Goal: Task Accomplishment & Management: Complete application form

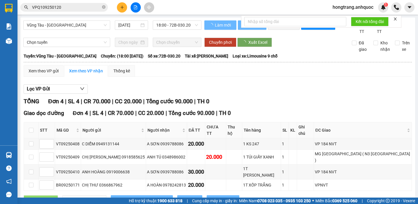
click at [136, 11] on button at bounding box center [136, 7] width 10 height 10
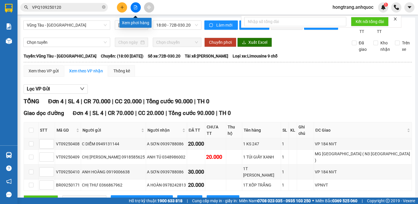
click at [137, 6] on icon "file-add" at bounding box center [135, 7] width 4 height 4
click at [75, 25] on span "Vũng Tàu - [GEOGRAPHIC_DATA]" at bounding box center [67, 25] width 80 height 9
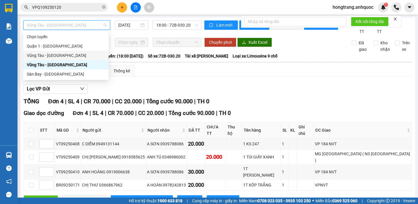
click at [49, 56] on div "Vũng Tàu - [GEOGRAPHIC_DATA]" at bounding box center [66, 55] width 78 height 6
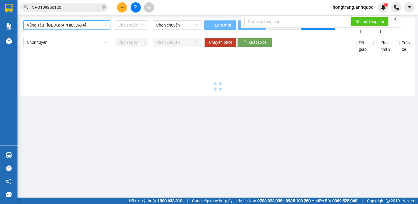
type input "[DATE]"
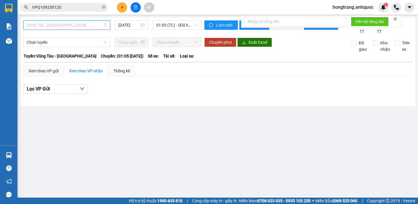
click at [71, 26] on span "Vũng Tàu - [GEOGRAPHIC_DATA]" at bounding box center [67, 25] width 80 height 9
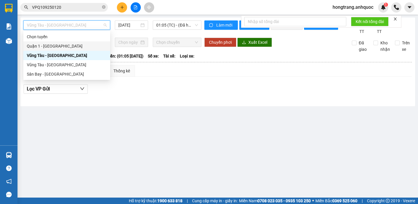
click at [54, 46] on div "Quận 1 - [GEOGRAPHIC_DATA]" at bounding box center [67, 46] width 80 height 6
type input "[DATE]"
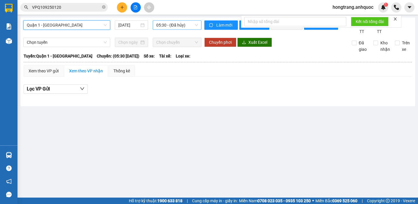
click at [166, 21] on span "05:30 - (Đã hủy)" at bounding box center [177, 25] width 42 height 9
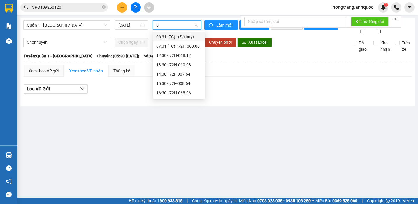
type input "68"
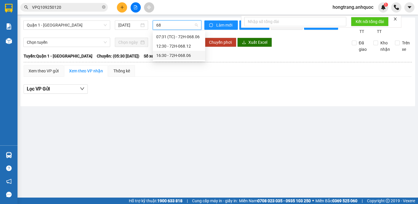
click at [170, 55] on div "16:30 - 72H-068.06" at bounding box center [178, 55] width 45 height 6
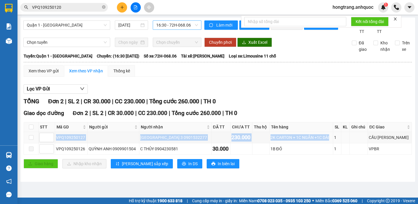
copy tr "VPQ109250127 NHẬT MỸ 3 0901532277 230.000 2K CARTON + 1C NGẮN +1C DÀI"
drag, startPoint x: 56, startPoint y: 142, endPoint x: 227, endPoint y: 180, distance: 175.6
click at [332, 143] on tr "VPQ109250127 NHẬT MỸ 3 0901532277 230.000 2K CARTON + 1C NGẮN +1C DÀI 1 CẦU NGỌ…" at bounding box center [218, 137] width 388 height 11
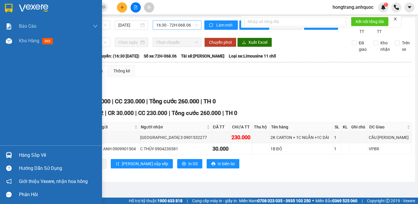
click at [1, 113] on div "Báo cáo Báo cáo dòng tiền (nhân viên) Doanh số tạo đơn theo VP gửi (nhà xe) Doa…" at bounding box center [51, 82] width 102 height 126
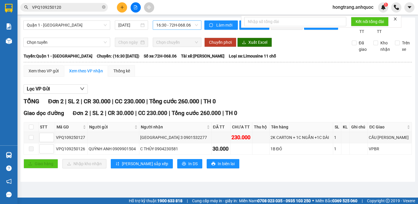
drag, startPoint x: 98, startPoint y: 62, endPoint x: 229, endPoint y: 61, distance: 130.8
click at [229, 59] on div "[GEOGRAPHIC_DATA]: Quận 1 - [GEOGRAPHIC_DATA] Chuyến: (16:30 [DATE]) Số xe: 72H…" at bounding box center [218, 56] width 388 height 6
copy div "16:30 [DATE]) Số xe: 72H-068.06 Tài xế: [PERSON_NAME]"
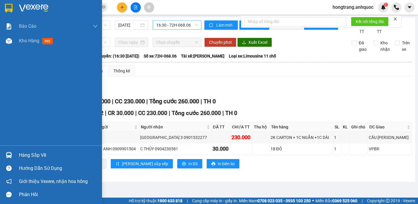
drag, startPoint x: 1, startPoint y: 110, endPoint x: 39, endPoint y: 118, distance: 39.1
click at [1, 110] on div "Báo cáo Báo cáo dòng tiền (nhân viên) Doanh số tạo đơn theo VP gửi (nhà xe) Doa…" at bounding box center [51, 82] width 102 height 126
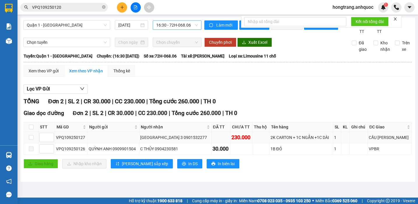
click at [72, 140] on div "VPQ109250127" at bounding box center [71, 137] width 31 height 6
copy div "VPQ109250127"
click at [65, 7] on input "VPQ109250120" at bounding box center [66, 7] width 69 height 6
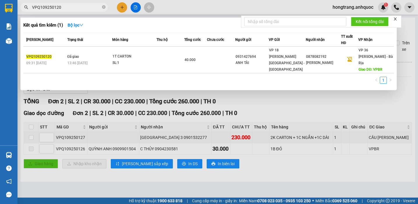
click at [65, 7] on input "VPQ109250120" at bounding box center [66, 7] width 69 height 6
paste input "7"
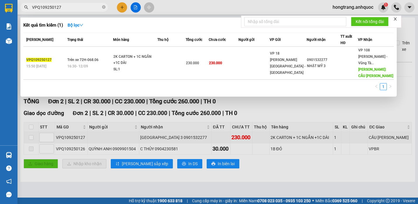
type input "VPQ109250127"
click at [143, 58] on div "2K CARTON + 1C NGẮN +1C DÀI" at bounding box center [135, 60] width 44 height 13
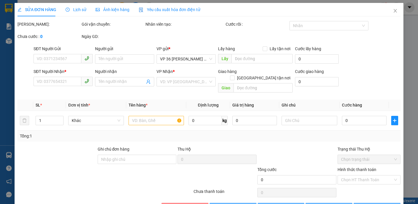
type input "0901532277"
type input "NHẬT MỸ 3"
type input "CẦU [PERSON_NAME]"
type input "230.000"
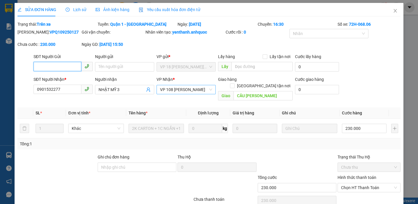
click at [179, 88] on span "VP 108 [PERSON_NAME]" at bounding box center [186, 89] width 52 height 9
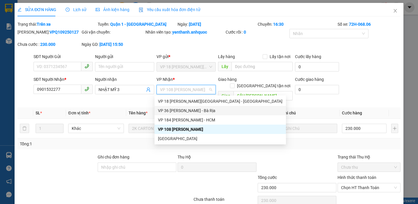
click at [168, 110] on div "VP 36 [PERSON_NAME] - Bà Rịa" at bounding box center [220, 110] width 124 height 6
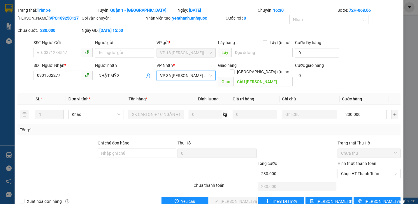
scroll to position [21, 0]
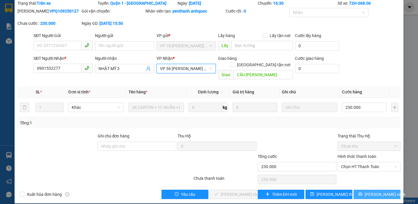
click at [362, 192] on icon "printer" at bounding box center [360, 194] width 4 height 4
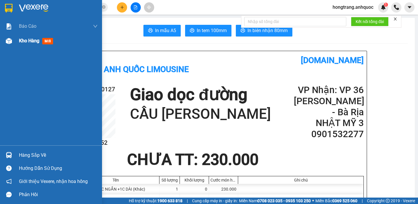
click at [9, 40] on img at bounding box center [9, 41] width 6 height 6
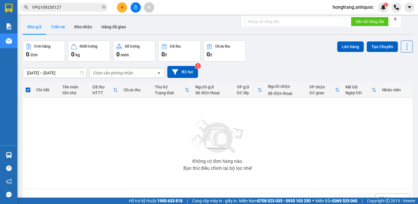
click at [59, 28] on button "Trên xe" at bounding box center [57, 27] width 23 height 14
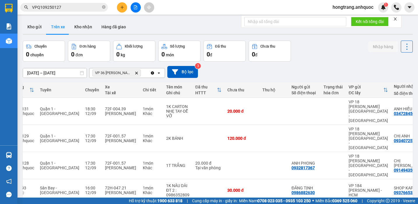
scroll to position [0, 36]
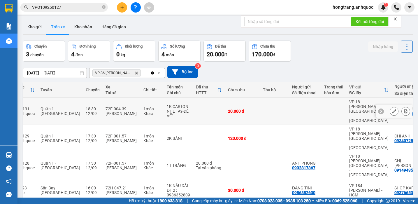
click at [404, 109] on icon at bounding box center [406, 111] width 4 height 4
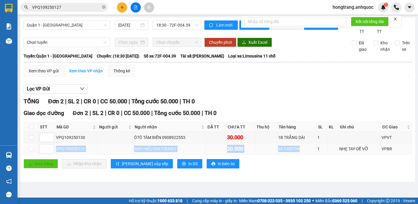
drag, startPoint x: 54, startPoint y: 154, endPoint x: 301, endPoint y: 159, distance: 246.6
click at [301, 154] on tr "VPQ109250131 ANH HIẾU 0347284567 20.000 1K CARTON 1 NHẸ TAY-DỄ VỠ VPBR" at bounding box center [218, 148] width 388 height 11
copy tr "VPQ109250131 ANH HIẾU 0347284567 20.000 1K CARTON"
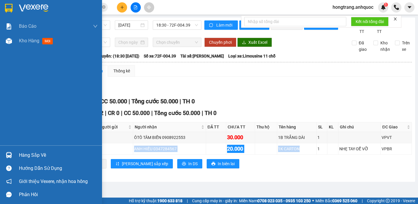
drag, startPoint x: 1, startPoint y: 101, endPoint x: 96, endPoint y: 79, distance: 97.6
click at [1, 101] on div "Báo cáo Báo cáo dòng tiền (nhân viên) Doanh số tạo đơn theo VP gửi (nhà xe) Doa…" at bounding box center [51, 82] width 102 height 126
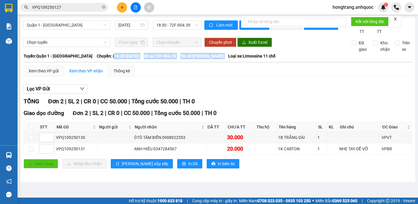
drag, startPoint x: 97, startPoint y: 61, endPoint x: 220, endPoint y: 64, distance: 123.0
click at [220, 59] on div "[GEOGRAPHIC_DATA]: Quận 1 - Vũng [PERSON_NAME]: (18:30 [DATE]) Số xe: 72F-004.3…" at bounding box center [218, 56] width 388 height 6
copy div "18:30 [DATE]) Số xe: 72F-004.39 Tài xế: [PERSON_NAME]"
click at [1, 107] on div "Báo cáo Báo cáo dòng tiền (nhân viên) Doanh số tạo đơn theo VP gửi (nhà xe) Doa…" at bounding box center [8, 82] width 17 height 126
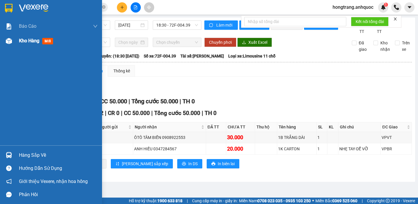
click at [26, 41] on span "Kho hàng" at bounding box center [29, 41] width 20 height 6
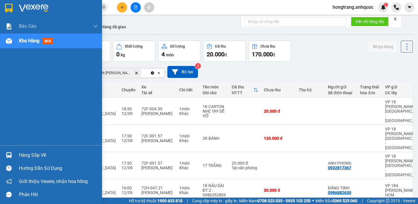
drag, startPoint x: 1, startPoint y: 108, endPoint x: 21, endPoint y: 50, distance: 61.7
click at [1, 108] on div "Báo cáo Báo cáo dòng tiền (nhân viên) Doanh số tạo đơn theo VP gửi (nhà xe) Doa…" at bounding box center [51, 82] width 102 height 126
